Goal: Communication & Community: Participate in discussion

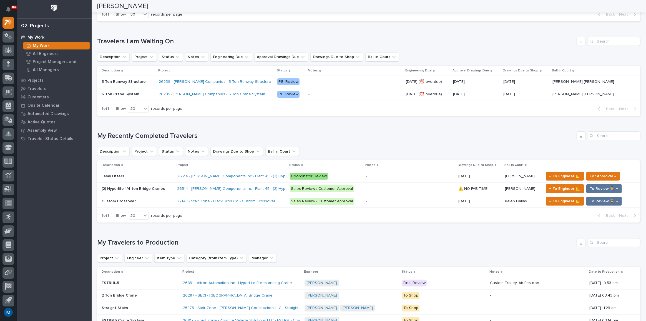
scroll to position [177, 0]
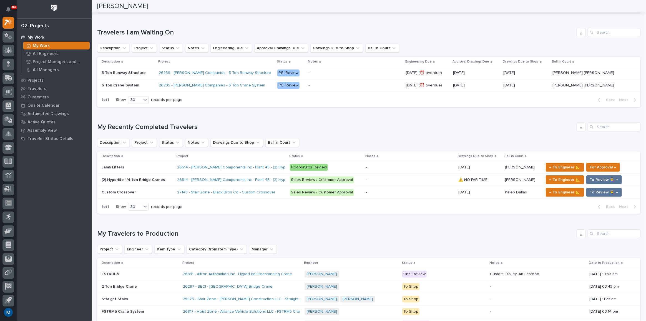
click at [290, 19] on div "Loading... Saving… Travelers I am Waiting On Description Project Status Notes E…" at bounding box center [369, 64] width 544 height 94
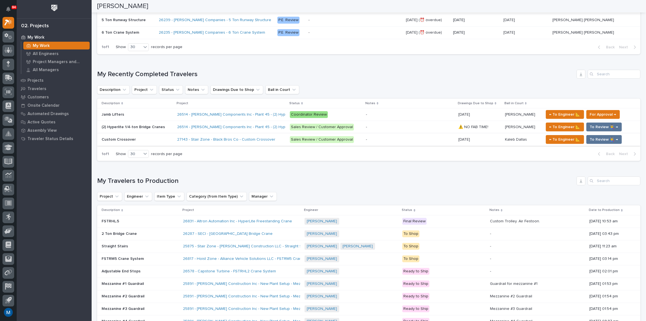
scroll to position [278, 0]
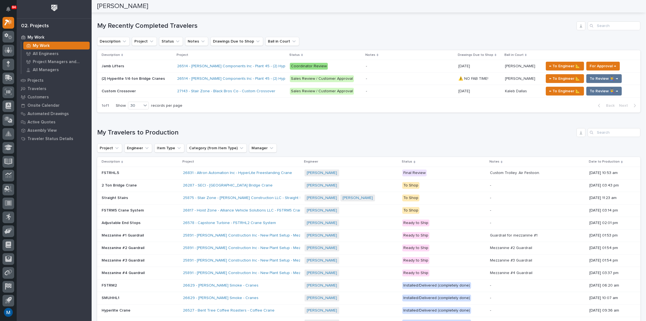
click at [152, 66] on p at bounding box center [137, 66] width 71 height 5
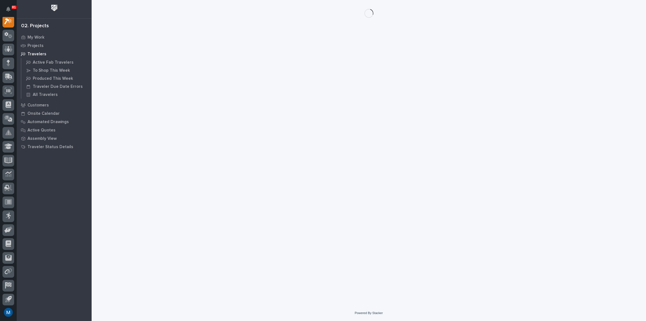
scroll to position [14, 0]
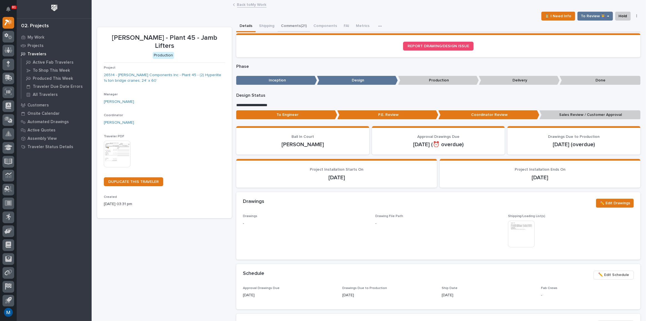
click at [296, 28] on button "Comments (21)" at bounding box center [294, 27] width 32 height 12
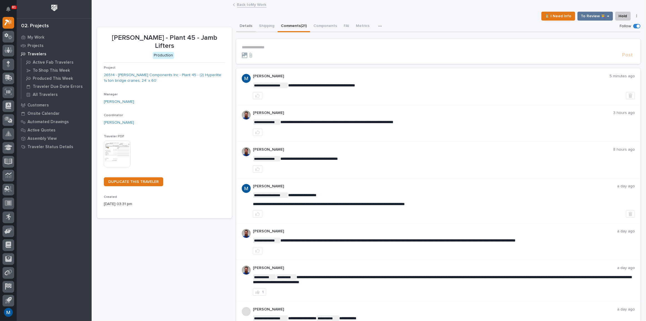
click at [249, 29] on button "Details" at bounding box center [245, 27] width 19 height 12
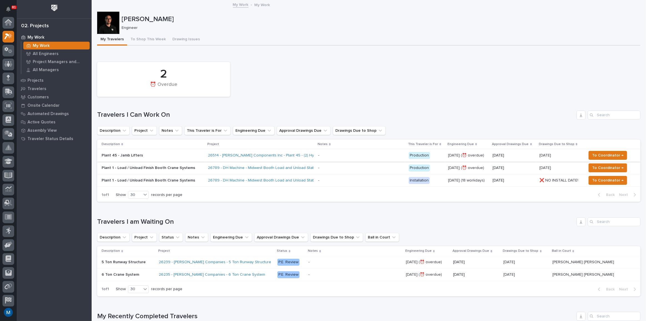
scroll to position [14, 0]
click at [165, 159] on div "Plant 45 - Jamb Lifters" at bounding box center [153, 155] width 102 height 9
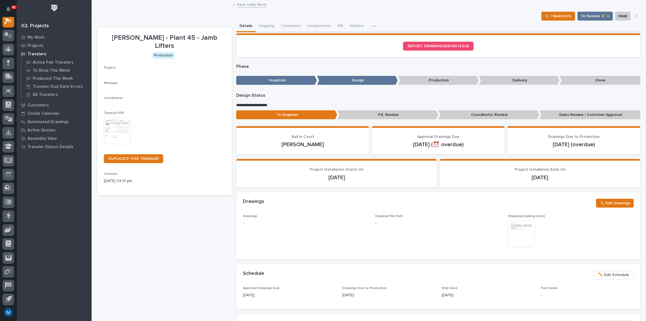
scroll to position [14, 0]
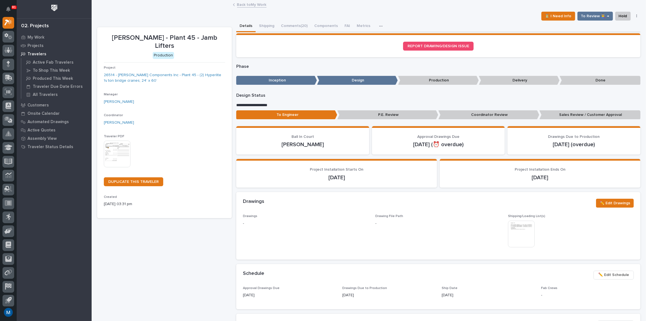
click at [482, 116] on p "Coordinator Review" at bounding box center [489, 114] width 101 height 9
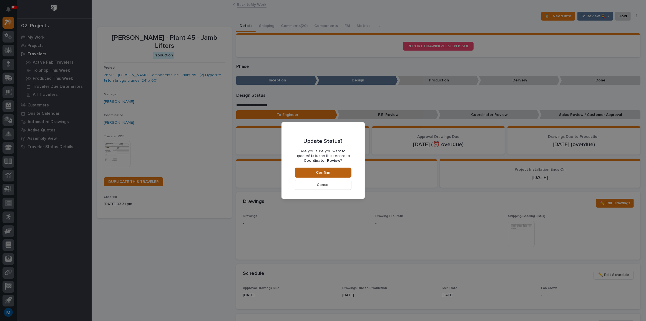
click at [327, 167] on button "Confirm" at bounding box center [323, 172] width 57 height 10
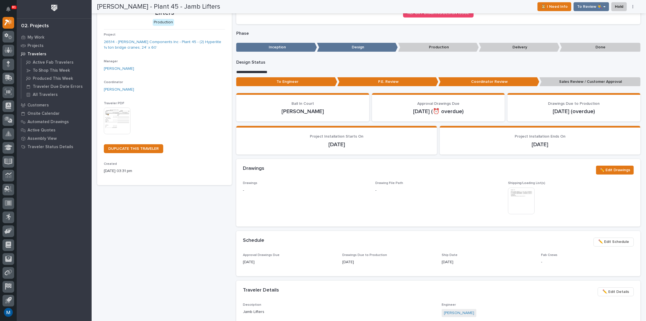
scroll to position [0, 0]
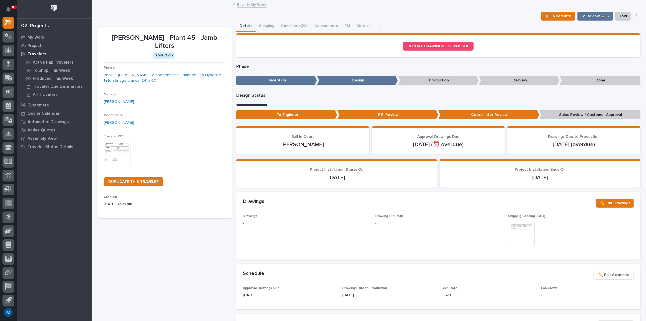
click at [300, 28] on button "Comments (20)" at bounding box center [294, 27] width 33 height 12
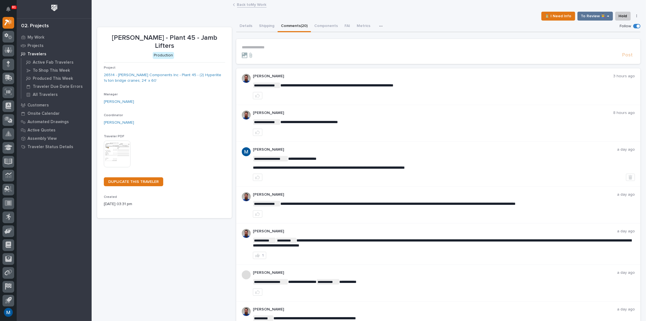
click at [282, 46] on p "**********" at bounding box center [438, 47] width 393 height 5
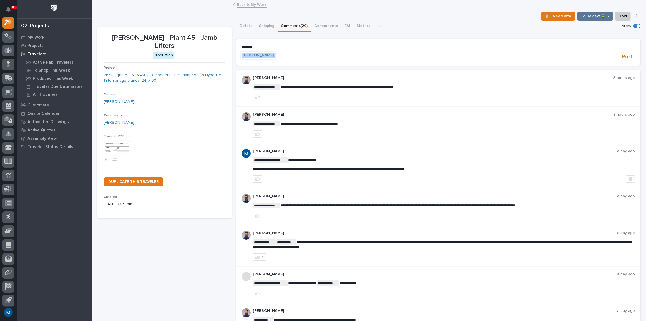
click at [275, 57] on button "[PERSON_NAME]" at bounding box center [258, 55] width 33 height 6
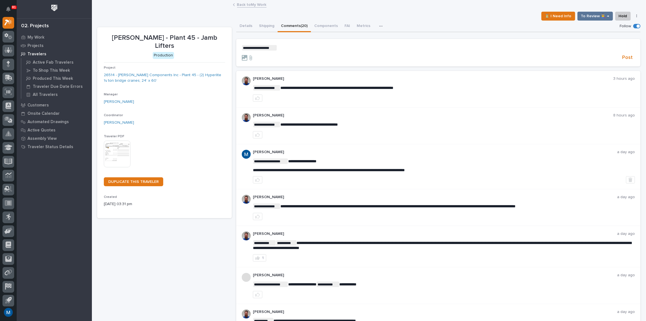
click at [292, 49] on p "**********" at bounding box center [438, 48] width 393 height 6
click at [627, 54] on form "**********" at bounding box center [438, 53] width 393 height 16
click at [626, 56] on span "Post" at bounding box center [627, 57] width 11 height 6
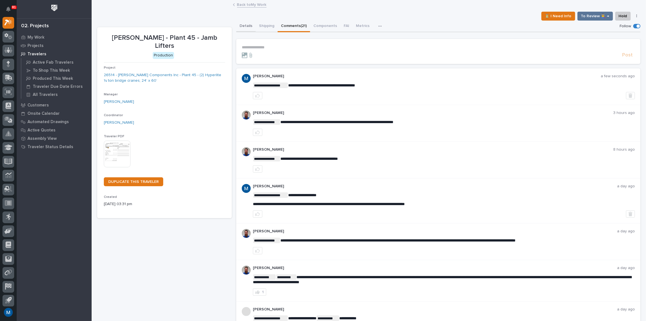
click at [242, 24] on button "Details" at bounding box center [245, 27] width 19 height 12
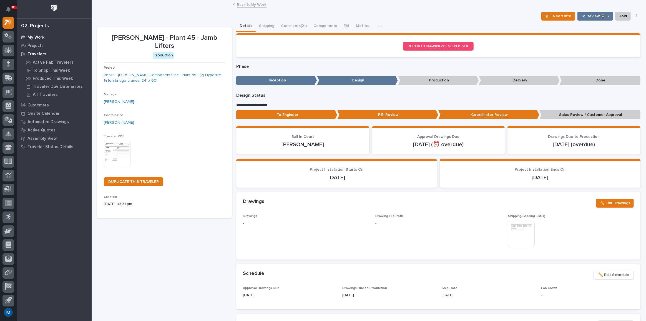
click at [41, 39] on p "My Work" at bounding box center [35, 37] width 17 height 5
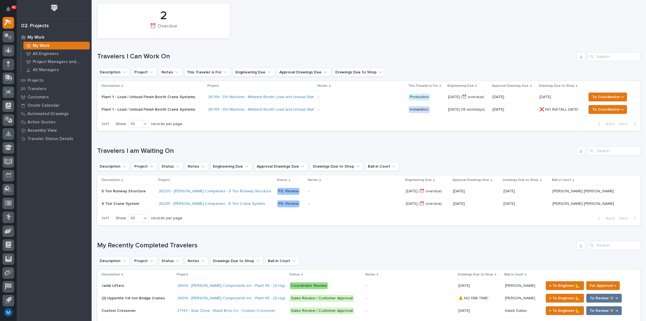
scroll to position [177, 0]
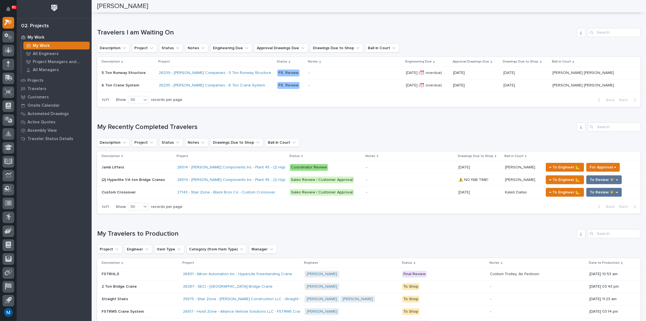
click at [138, 169] on div "Jamb Lifters Jamb Lifters" at bounding box center [137, 167] width 71 height 9
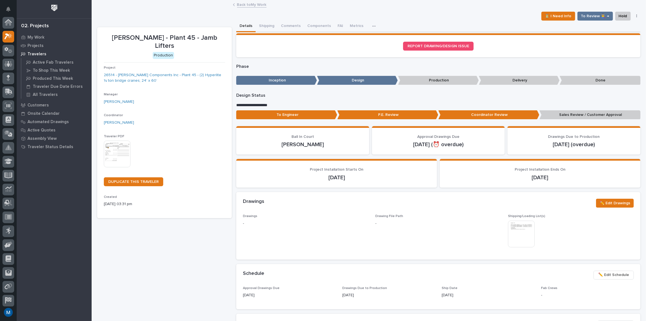
scroll to position [14, 0]
click at [291, 22] on button "Comments (21)" at bounding box center [294, 27] width 32 height 12
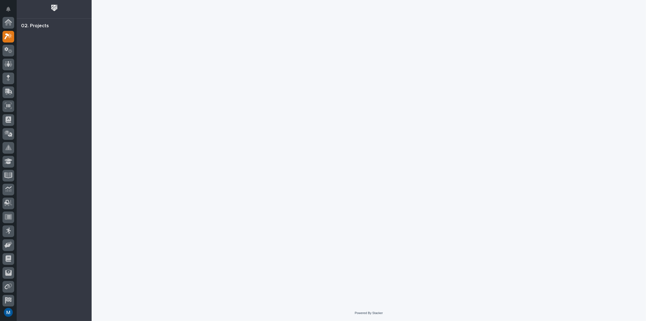
scroll to position [14, 0]
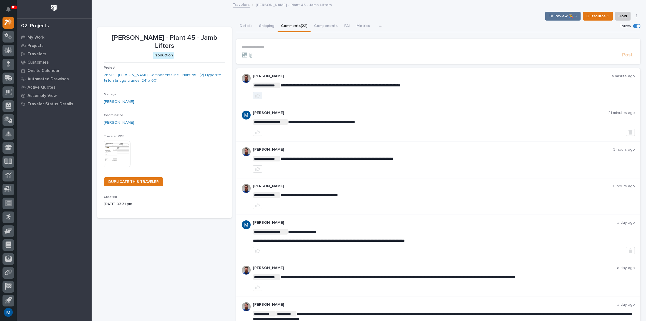
click at [258, 93] on icon "button" at bounding box center [258, 95] width 4 height 4
click at [33, 37] on p "My Work" at bounding box center [35, 37] width 17 height 5
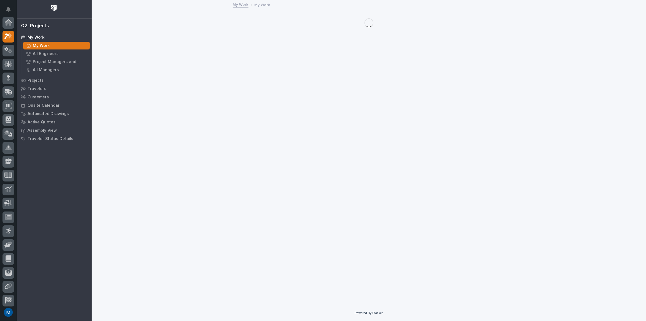
scroll to position [14, 0]
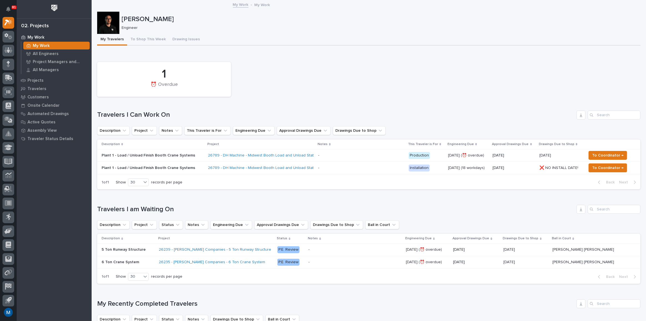
click at [271, 89] on div "1 ⏰ Overdue" at bounding box center [368, 79] width 549 height 40
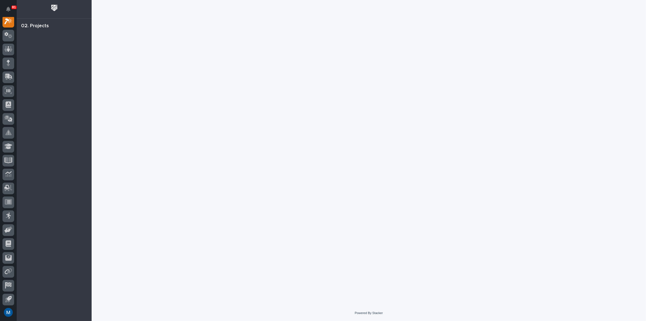
scroll to position [14, 0]
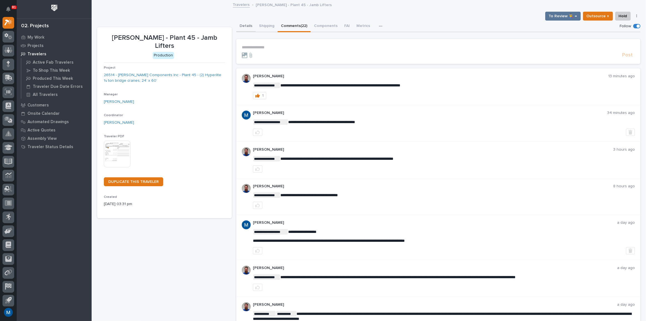
click at [245, 25] on button "Details" at bounding box center [245, 27] width 19 height 12
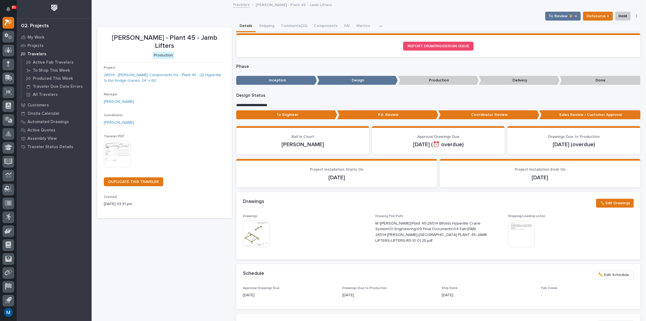
click at [261, 226] on img at bounding box center [256, 234] width 27 height 27
